Goal: Information Seeking & Learning: Learn about a topic

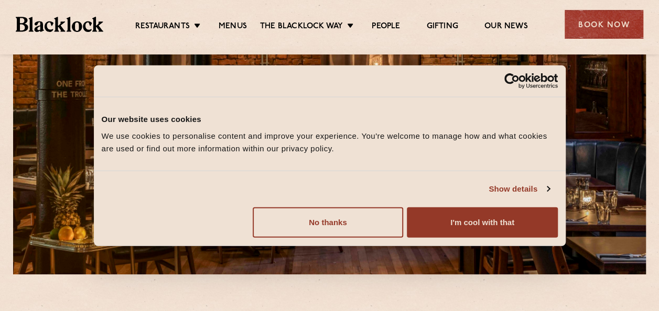
scroll to position [122, 0]
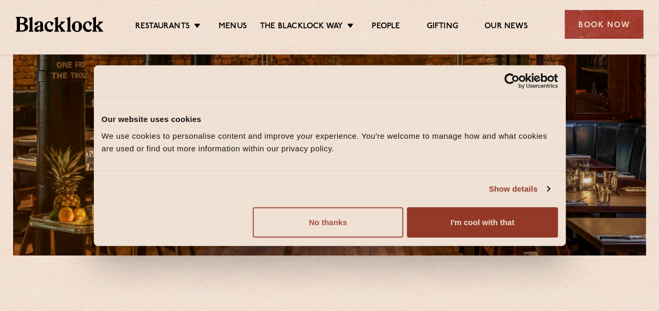
click at [333, 225] on button "No thanks" at bounding box center [328, 222] width 150 height 30
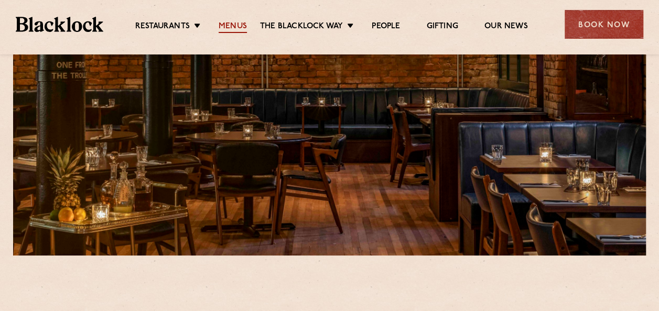
click at [226, 22] on link "Menus" at bounding box center [233, 27] width 28 height 12
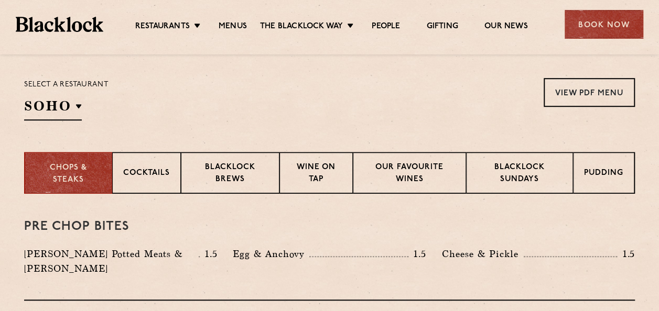
scroll to position [339, 0]
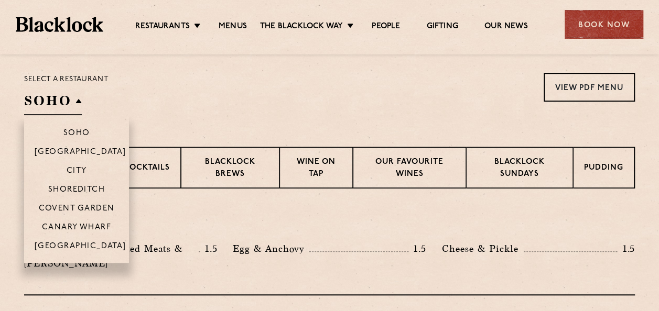
click at [67, 106] on h2 "SOHO" at bounding box center [53, 104] width 58 height 24
click at [62, 109] on h2 "SOHO" at bounding box center [53, 104] width 58 height 24
click at [61, 244] on p "[GEOGRAPHIC_DATA]" at bounding box center [81, 247] width 92 height 10
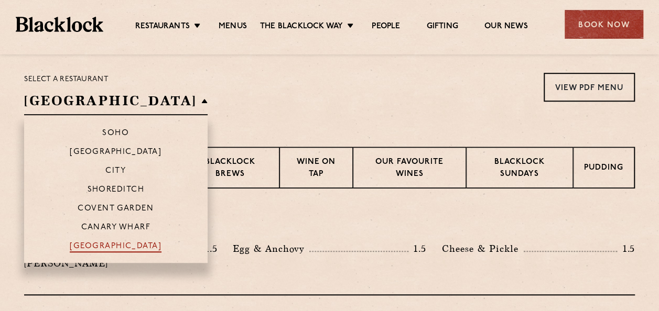
click at [79, 252] on p "[GEOGRAPHIC_DATA]" at bounding box center [116, 247] width 92 height 10
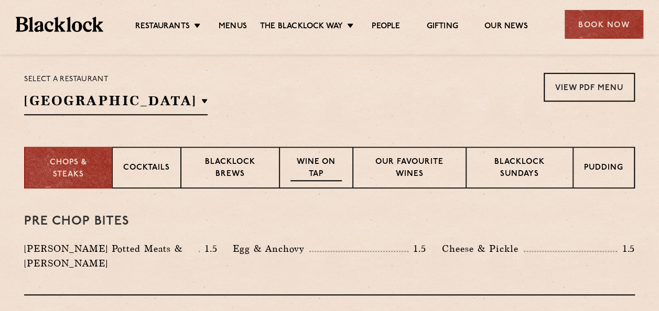
drag, startPoint x: 79, startPoint y: 252, endPoint x: 295, endPoint y: 170, distance: 230.7
click at [295, 170] on div "Chops & Steaks Cocktails Blacklock Brews Wine on Tap Our favourite wines Blackl…" at bounding box center [329, 168] width 611 height 42
click at [137, 169] on p "Cocktails" at bounding box center [146, 168] width 47 height 13
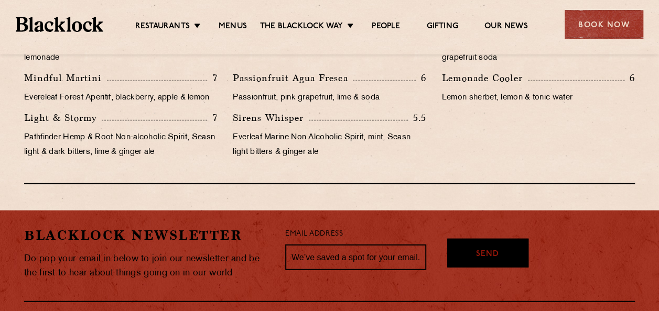
scroll to position [1266, 0]
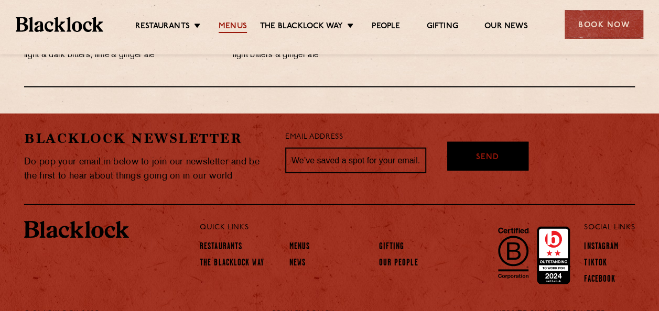
click at [225, 24] on link "Menus" at bounding box center [233, 27] width 28 height 12
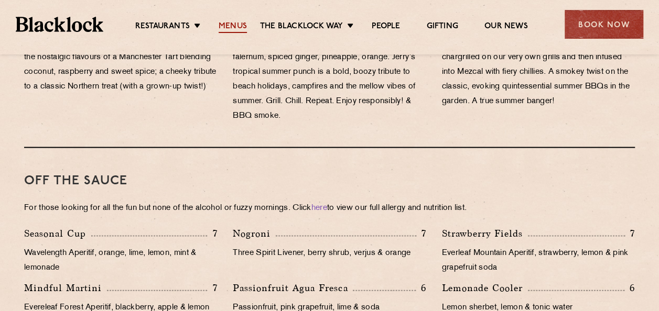
scroll to position [910, 0]
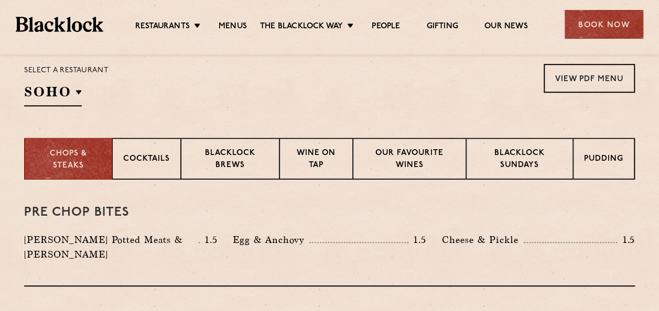
scroll to position [349, 0]
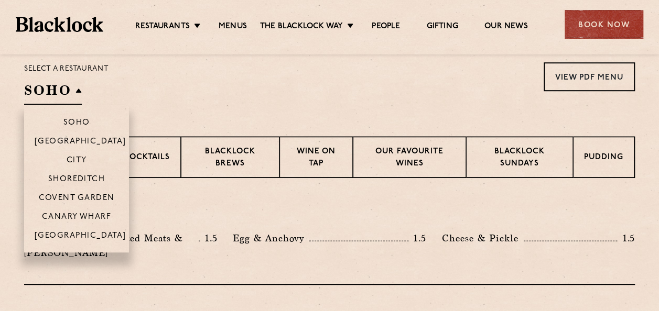
click at [50, 98] on h2 "SOHO" at bounding box center [53, 93] width 58 height 24
click at [74, 240] on p "[GEOGRAPHIC_DATA]" at bounding box center [81, 237] width 92 height 10
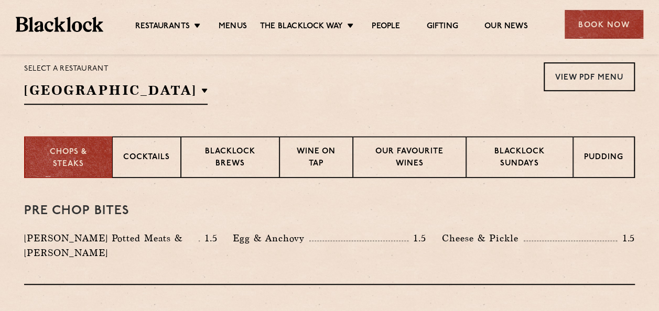
click at [180, 219] on div "Pre Chop Bites [PERSON_NAME] Potted Meats & Kimchi 1.5 Egg & Anchovy 1.5 Cheese…" at bounding box center [329, 231] width 611 height 107
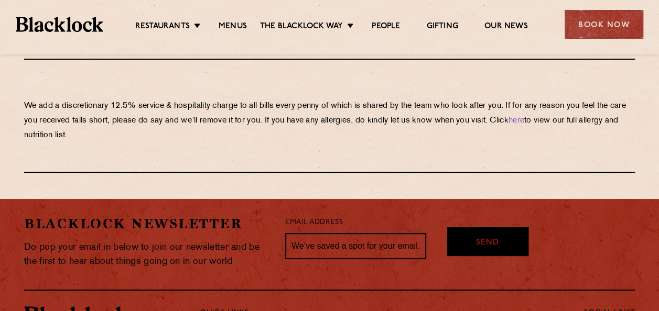
scroll to position [1898, 0]
